Goal: Task Accomplishment & Management: Complete application form

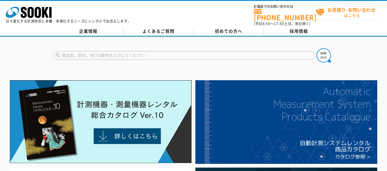
click at [353, 17] on span "お見積り･お問い合わせ はこちら" at bounding box center [347, 12] width 65 height 14
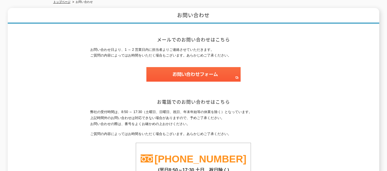
scroll to position [86, 0]
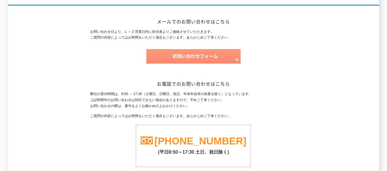
click at [224, 51] on img at bounding box center [193, 56] width 94 height 15
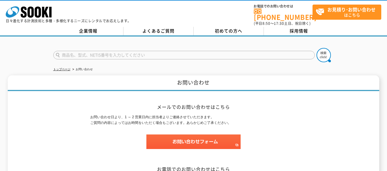
scroll to position [0, 0]
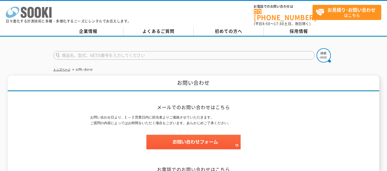
click at [40, 9] on icon at bounding box center [38, 12] width 6 height 11
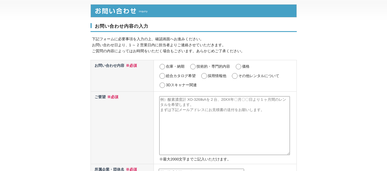
scroll to position [29, 0]
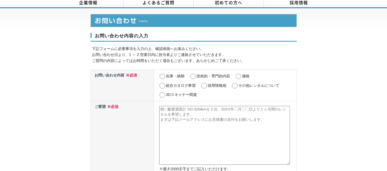
click at [238, 83] on input "その他レンタルについて" at bounding box center [234, 86] width 7 height 6
radio input "true"
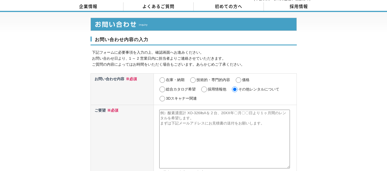
scroll to position [25, 0]
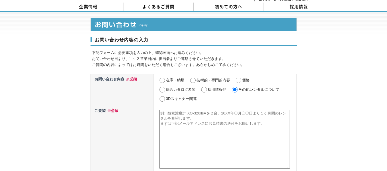
click at [199, 120] on textarea at bounding box center [224, 139] width 131 height 59
click at [204, 87] on input "採用情報他" at bounding box center [203, 90] width 7 height 6
radio input "true"
click at [177, 115] on textarea at bounding box center [224, 139] width 131 height 59
paste textarea "式会社ソーキ"
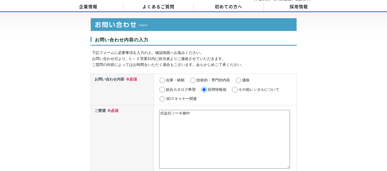
paste textarea "名：ご案内：ラジオを活用した採用広報・リクルート支援について 〇〇株式会社 ご担当者様 突然のご連絡を失礼いたします。 私、ラジオ大阪 コンテンツビジネス本部…"
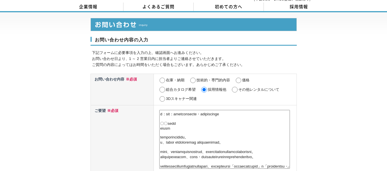
scroll to position [0, 0]
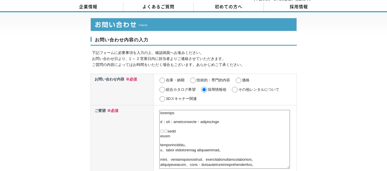
drag, startPoint x: 181, startPoint y: 138, endPoint x: 157, endPoint y: 123, distance: 29.1
click at [157, 123] on td "※最大2000文字までご記入いただけます。" at bounding box center [225, 141] width 143 height 73
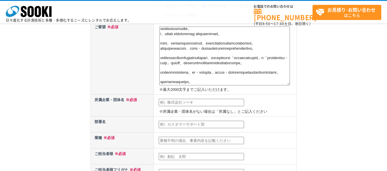
scroll to position [139, 0]
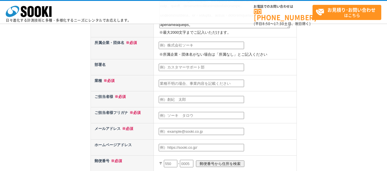
type textarea "株式会社ソーキ御中 件名：ラジオを活用した採用広報・リクルート支援について 突然のご連絡を失礼いたします。 私、ラジオ大阪 コンテンツビジネス本部 東京支社の…"
click at [207, 48] on input "text" at bounding box center [201, 45] width 85 height 7
type input "株式会社ラジオ大阪"
type input "納谷有可里"
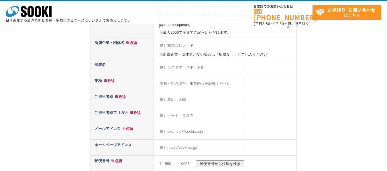
type input "naya@1314.co.jp"
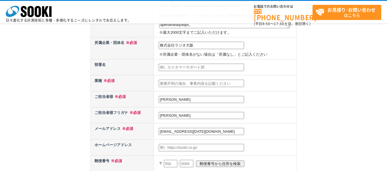
type input "151"
type input "2-2-1"
drag, startPoint x: 184, startPoint y: 116, endPoint x: 31, endPoint y: 117, distance: 153.7
click at [31, 117] on div "お問い合わせ内容の入力 下記フォームに必要事項を入力の上、確認画面へお進みください。 お問い合わせ日より、1 ～ 2 営業日内に担当者よりご連絡させていただき…" at bounding box center [193, 92] width 387 height 442
type input "ｊ"
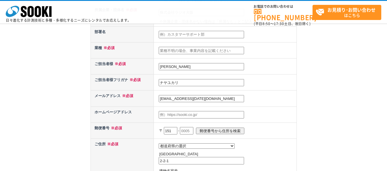
scroll to position [196, 0]
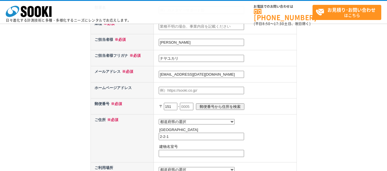
type input "ナヤユカリ"
click at [190, 107] on input "text" at bounding box center [186, 106] width 13 height 7
type input "0053"
click at [183, 120] on select "都道府県の選択 北海道 青森県 岩手県 宮城県 秋田県 山形県 福島県 茨城県 栃木県 群馬県 埼玉県 千葉県 東京都 神奈川県 新潟県 富山県 石川県 福井…" at bounding box center [197, 121] width 76 height 5
select select "13"
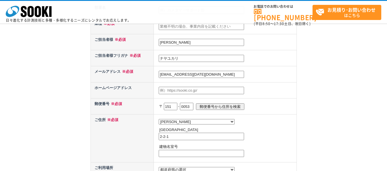
click at [159, 119] on select "都道府県の選択 北海道 青森県 岩手県 宮城県 秋田県 山形県 福島県 茨城県 栃木県 群馬県 埼玉県 千葉県 東京都 神奈川県 新潟県 富山県 石川県 福井…" at bounding box center [197, 121] width 76 height 5
click at [176, 141] on input "2-2-1" at bounding box center [201, 136] width 85 height 7
type input "2"
type input "渋谷区代々木2-2-1"
type input "小田急サザンタワー"
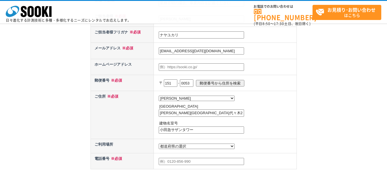
scroll to position [229, 0]
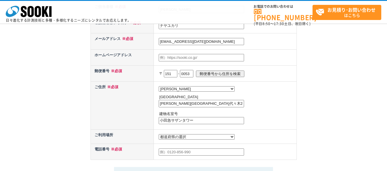
drag, startPoint x: 179, startPoint y: 159, endPoint x: 178, endPoint y: 154, distance: 5.8
click at [179, 159] on td at bounding box center [225, 152] width 143 height 16
click at [178, 154] on input "text" at bounding box center [201, 152] width 85 height 7
type input "09098003992"
click at [322, 145] on div "お問い合わせ内容の入力 下記フォームに必要事項を入力の上、確認画面へお進みください。 お問い合わせ日より、1 ～ 2 営業日内に担当者よりご連絡させていただき…" at bounding box center [193, 2] width 387 height 442
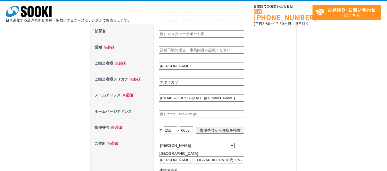
scroll to position [172, 0]
click at [180, 117] on input "text" at bounding box center [201, 114] width 85 height 7
paste input "https://www.obc1314.co.jp/"
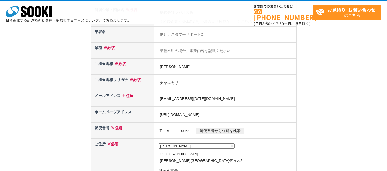
type input "https://www.obc1314.co.jp/"
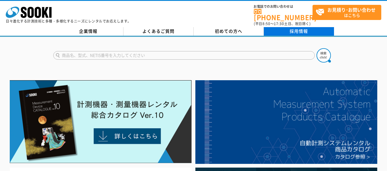
click at [296, 31] on link "採用情報" at bounding box center [299, 31] width 70 height 9
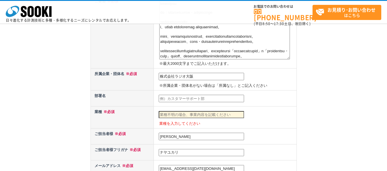
scroll to position [172, 0]
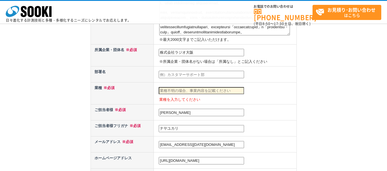
click at [217, 91] on input "text" at bounding box center [201, 90] width 85 height 7
click at [217, 91] on input "マスメディア" at bounding box center [201, 90] width 85 height 7
type input "マ"
type input "放送"
click at [284, 109] on td "納谷有可里" at bounding box center [225, 112] width 143 height 16
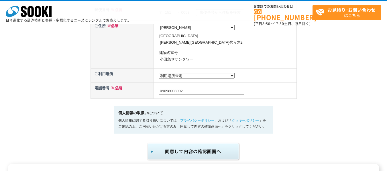
scroll to position [344, 0]
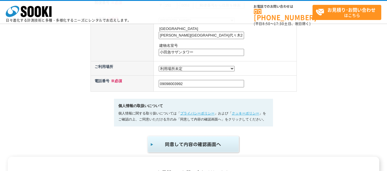
click at [192, 145] on img "submit" at bounding box center [194, 144] width 94 height 19
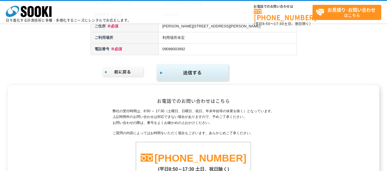
scroll to position [244, 0]
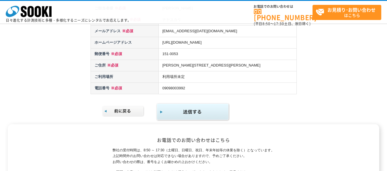
click at [196, 111] on img "submit" at bounding box center [193, 112] width 74 height 19
